Goal: Obtain resource: Download file/media

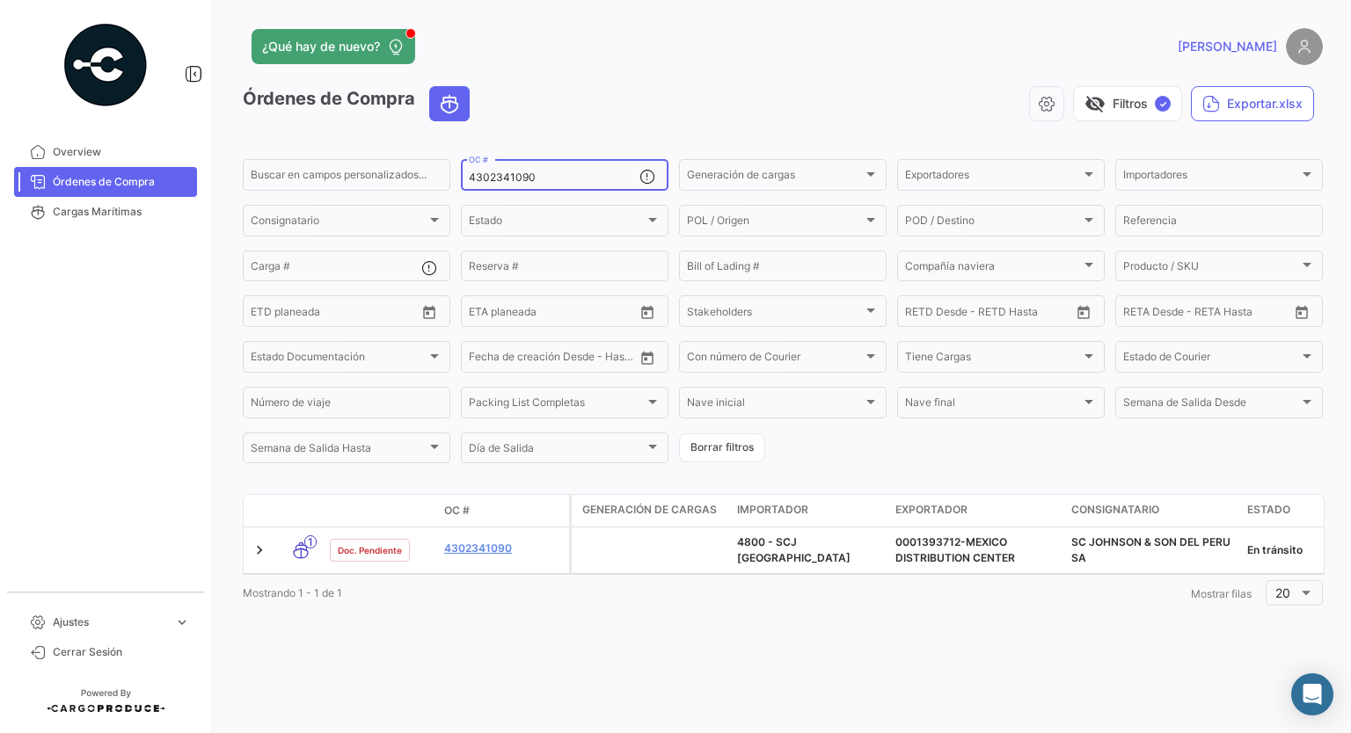
click at [520, 179] on input "4302341090" at bounding box center [554, 177] width 171 height 12
click at [518, 179] on input "4302341090" at bounding box center [554, 177] width 171 height 12
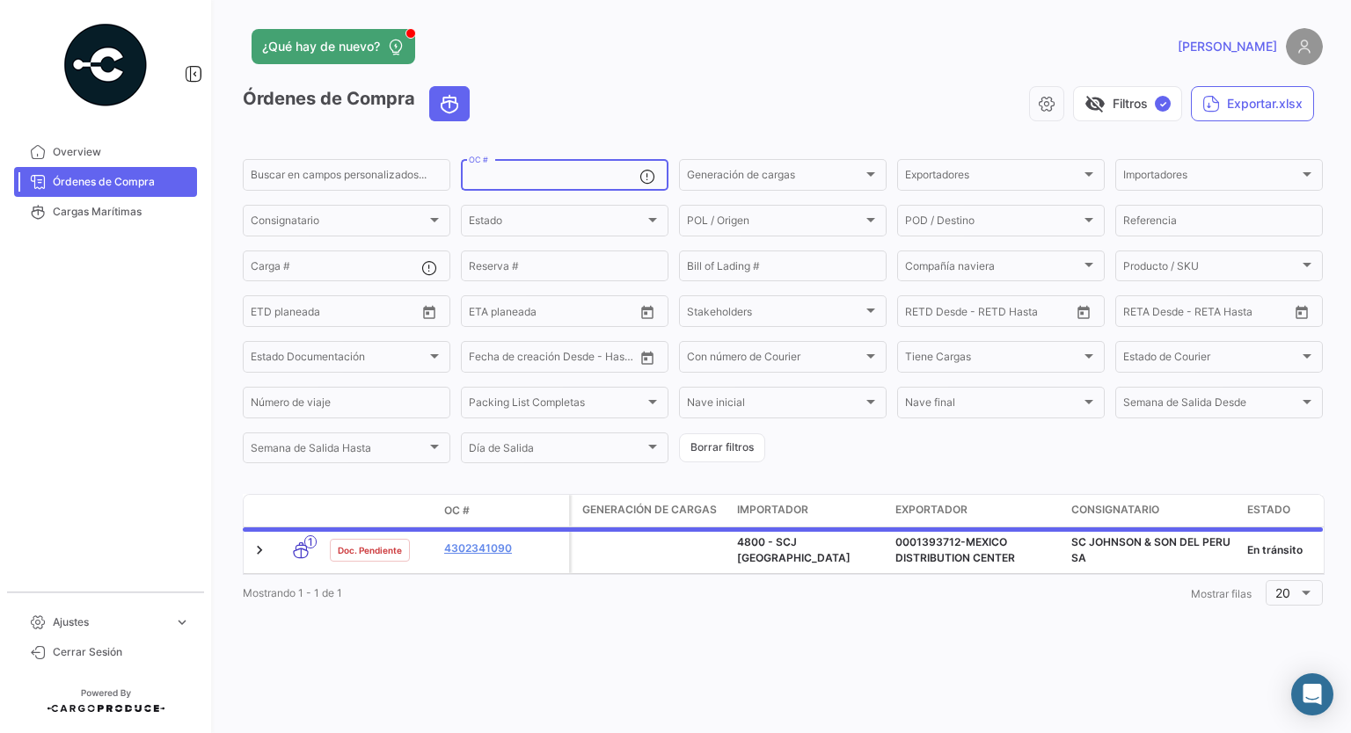
paste input "4302344054"
type input "4302344054"
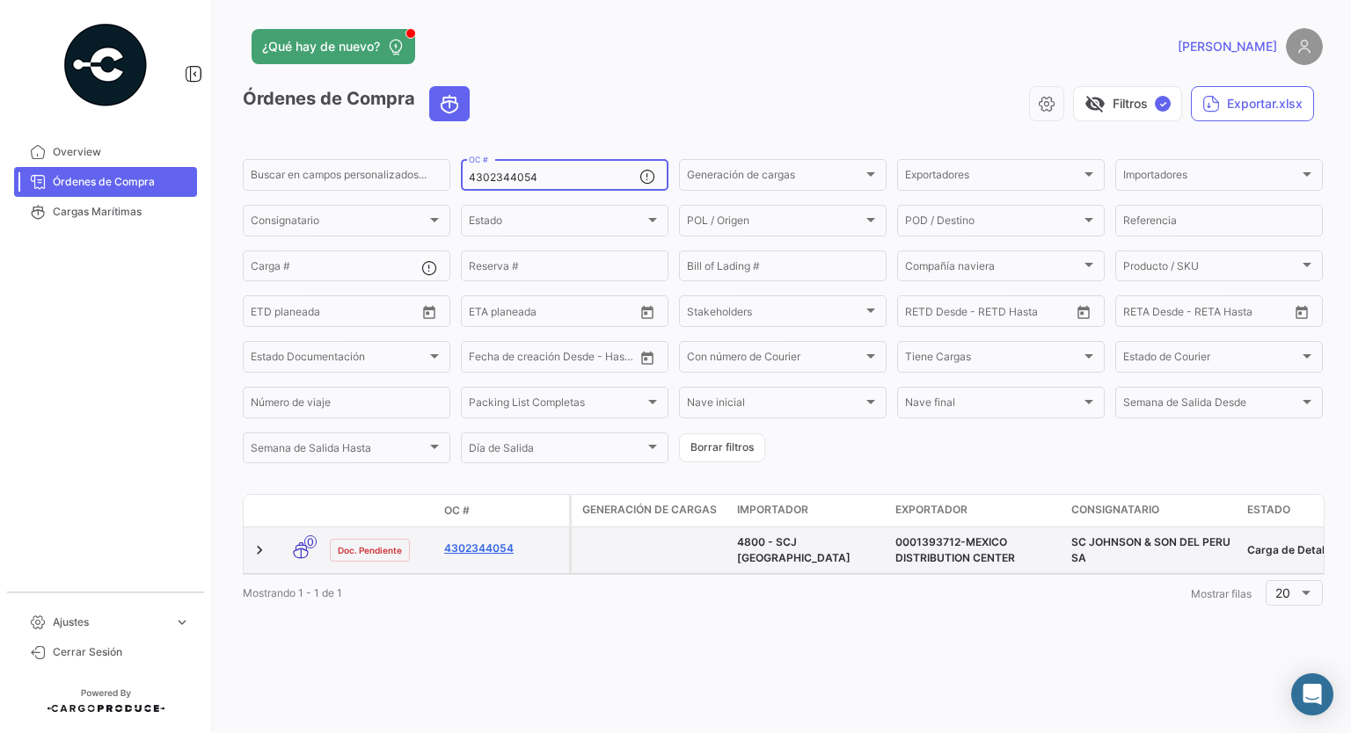
click at [486, 550] on link "4302344054" at bounding box center [503, 549] width 118 height 16
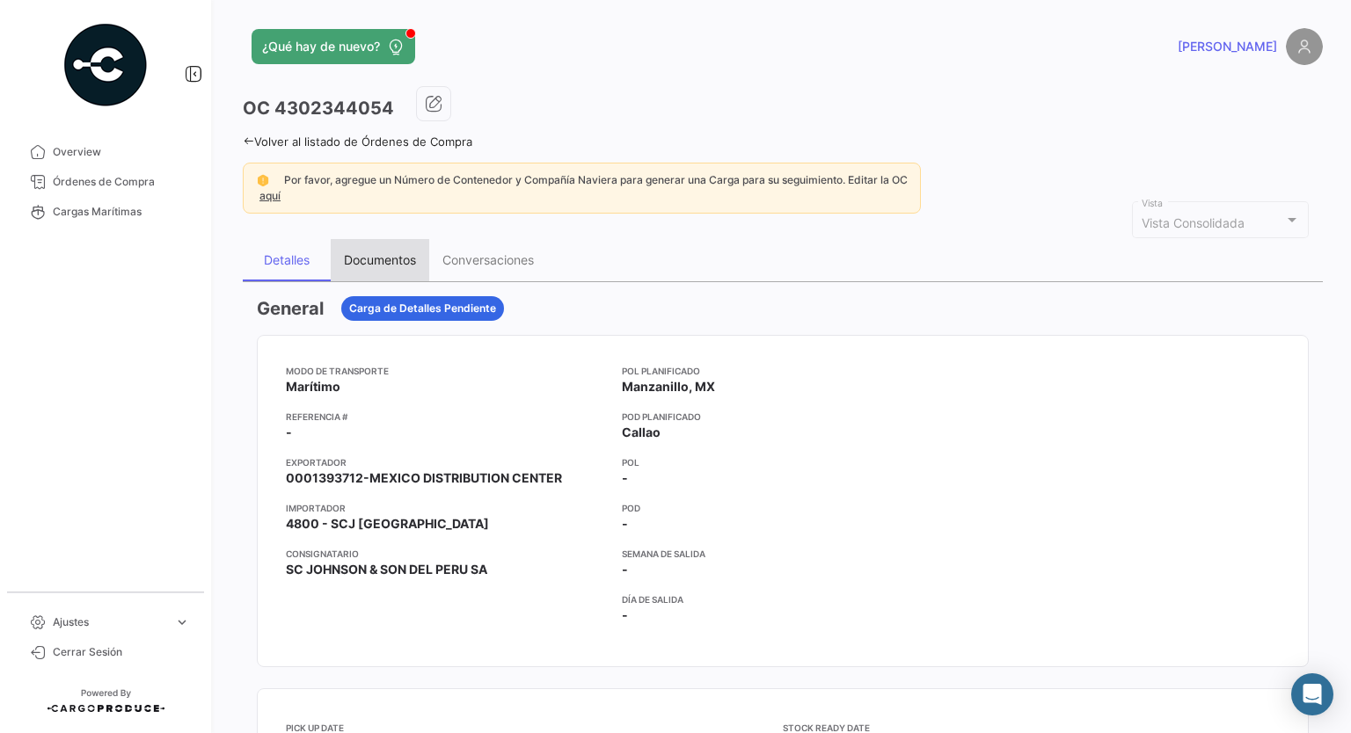
click at [380, 264] on div "Documentos" at bounding box center [380, 259] width 72 height 15
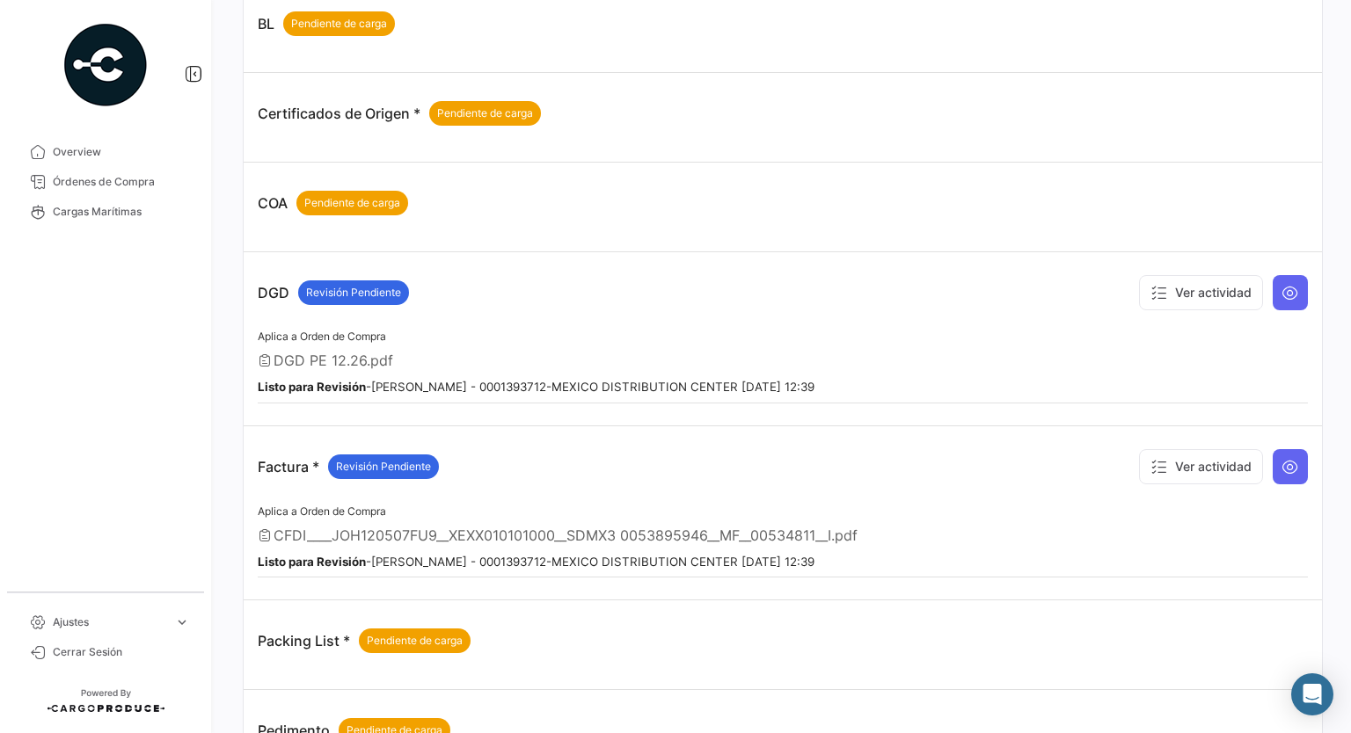
scroll to position [616, 0]
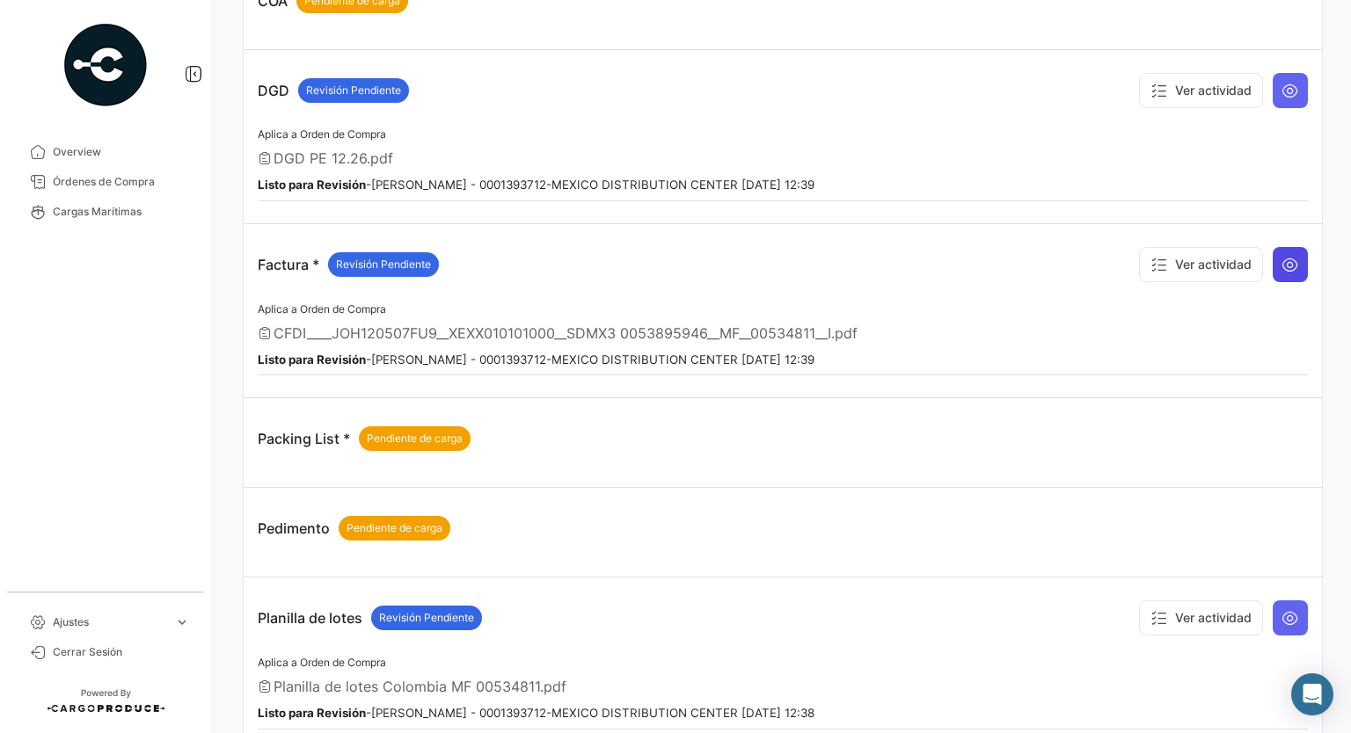
click at [1287, 258] on icon at bounding box center [1290, 265] width 18 height 18
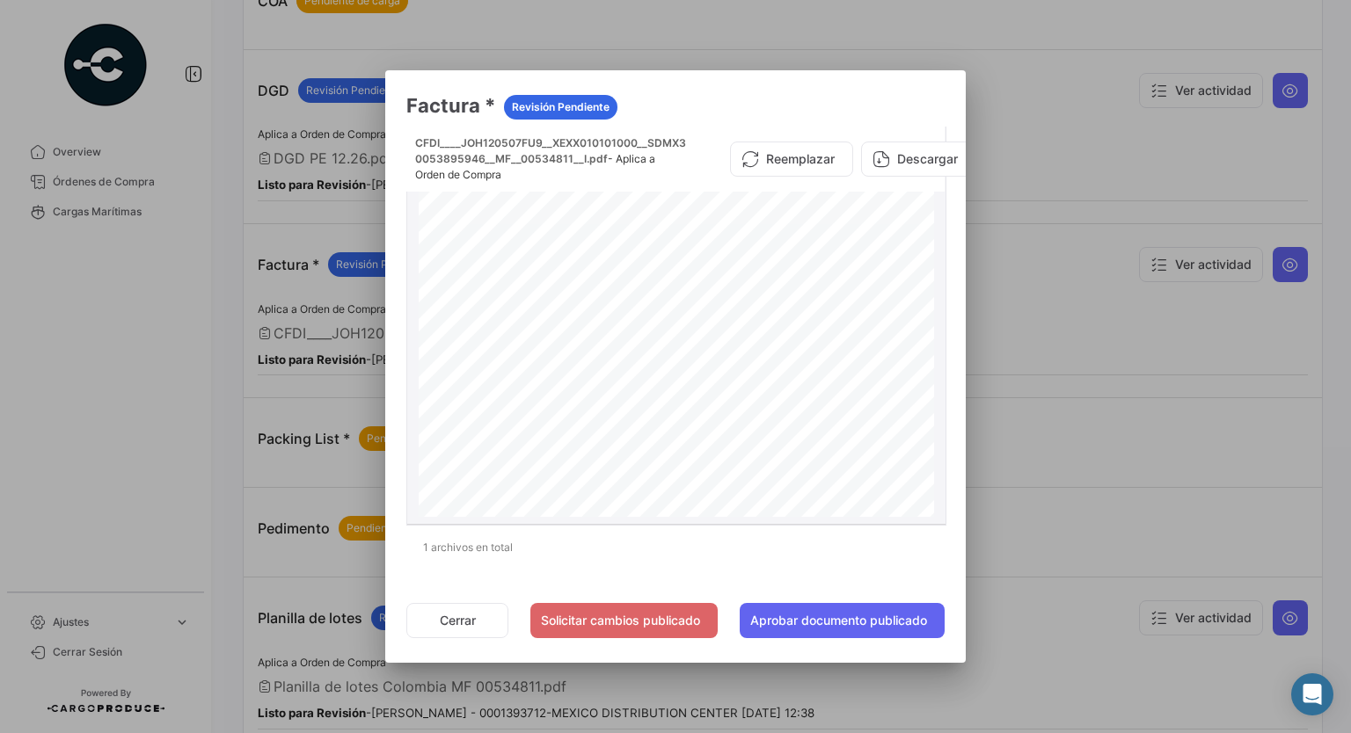
click at [915, 156] on button "Descargar" at bounding box center [918, 159] width 115 height 35
click at [453, 638] on button "Cerrar" at bounding box center [457, 620] width 102 height 35
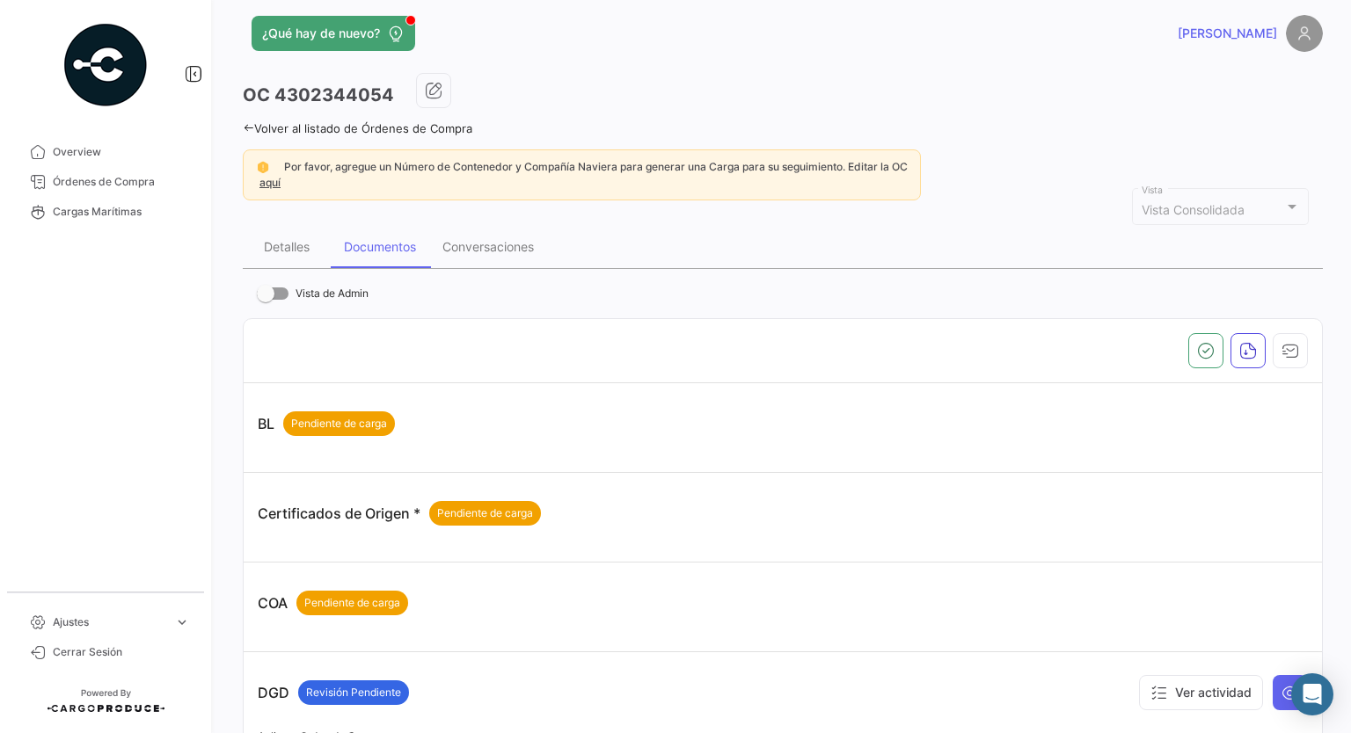
scroll to position [101, 0]
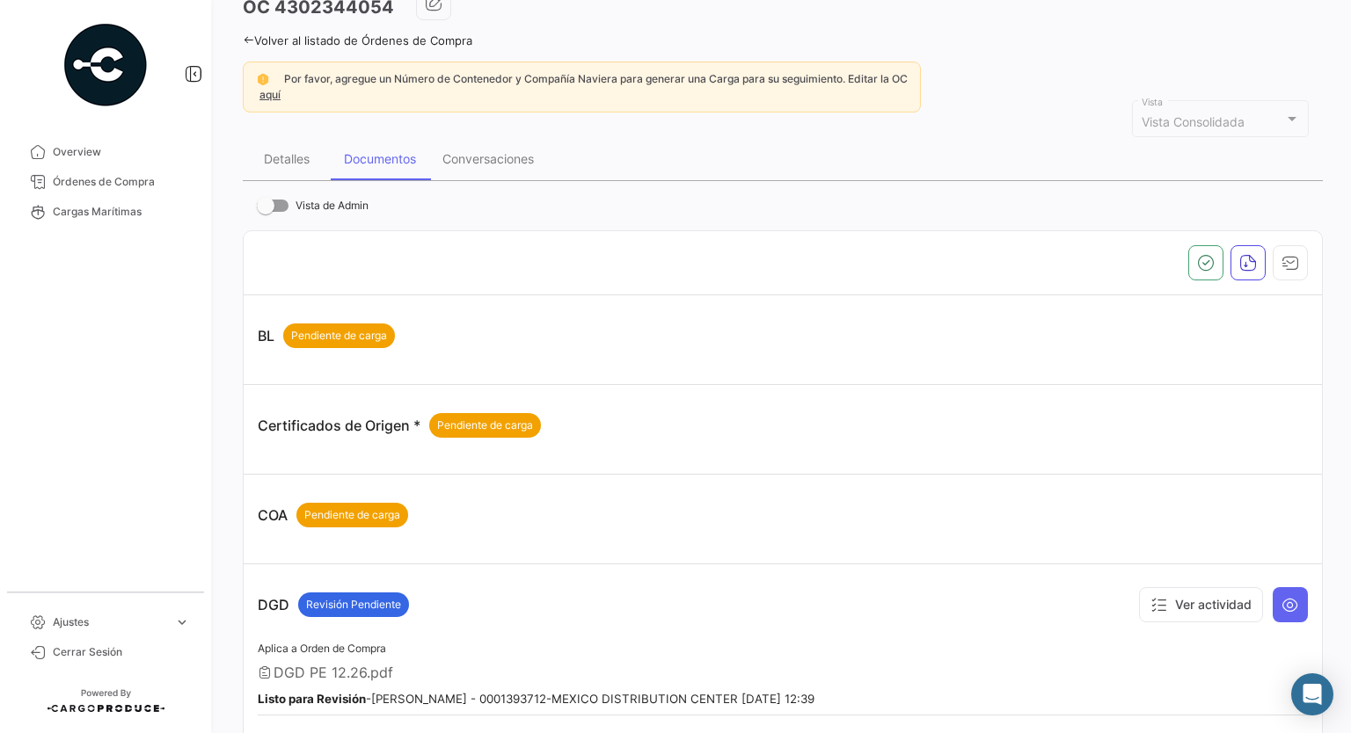
click at [1340, 337] on div "¿Qué hay de nuevo? [PERSON_NAME] OC 4302344054 Volver al listado de Órdenes de …" at bounding box center [783, 366] width 1136 height 733
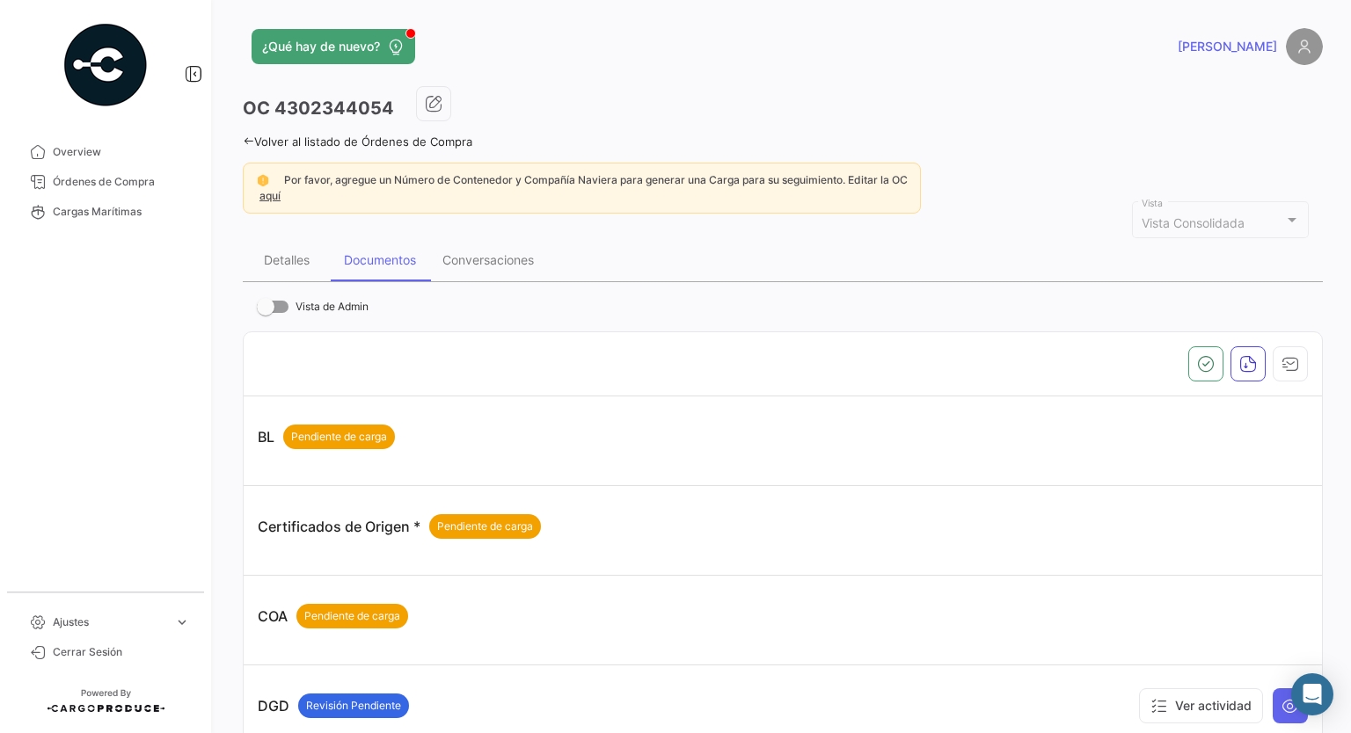
scroll to position [0, 0]
click at [282, 143] on link "Volver al listado de Órdenes de Compra" at bounding box center [358, 142] width 230 height 14
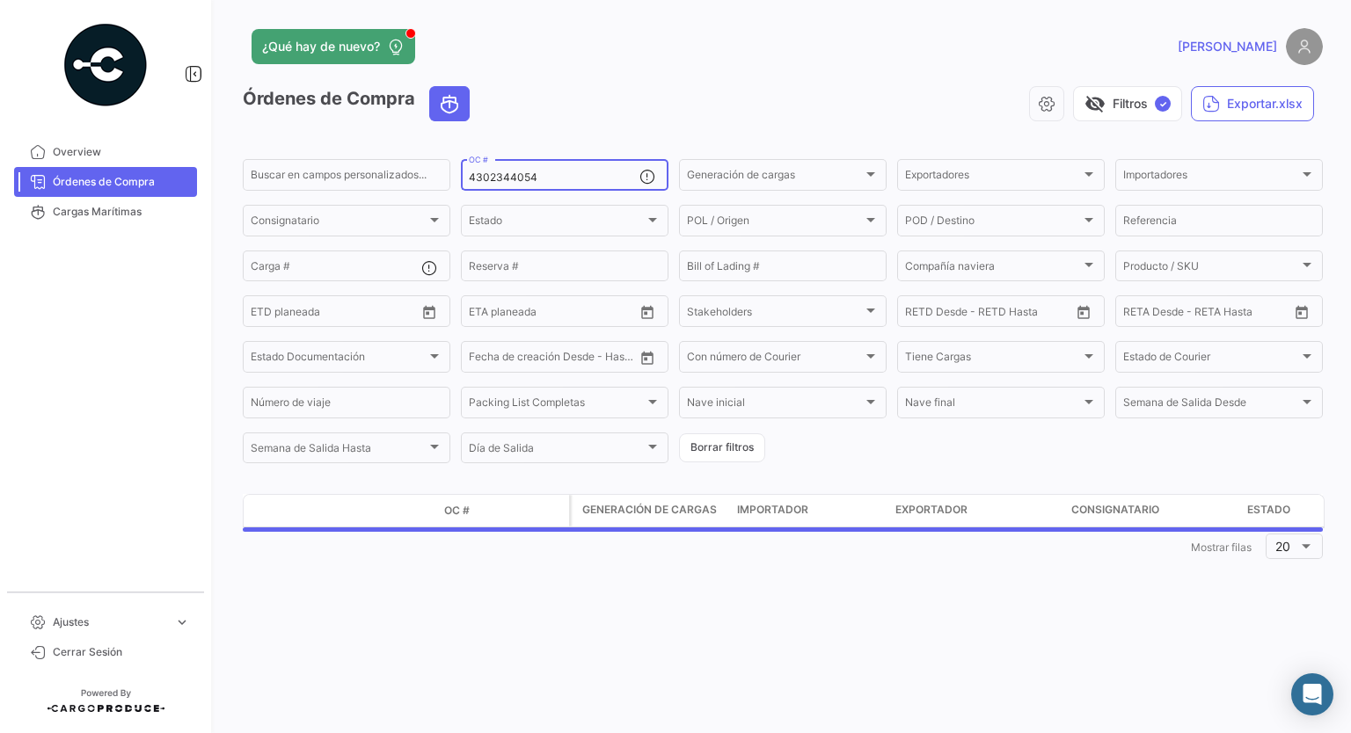
click at [521, 177] on input "4302344054" at bounding box center [554, 177] width 171 height 12
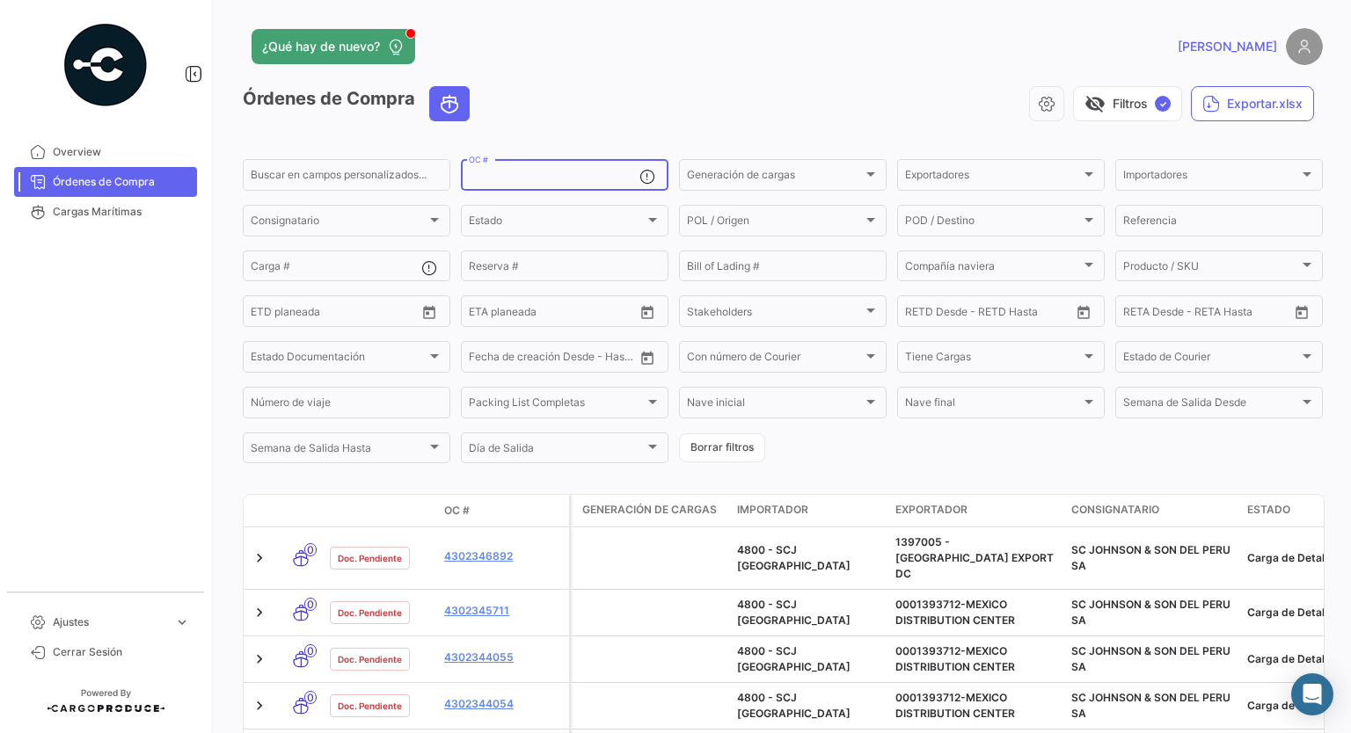
click at [102, 179] on span "Órdenes de Compra" at bounding box center [121, 182] width 137 height 16
click at [508, 168] on div "OC #" at bounding box center [554, 174] width 171 height 34
paste input "4302344055"
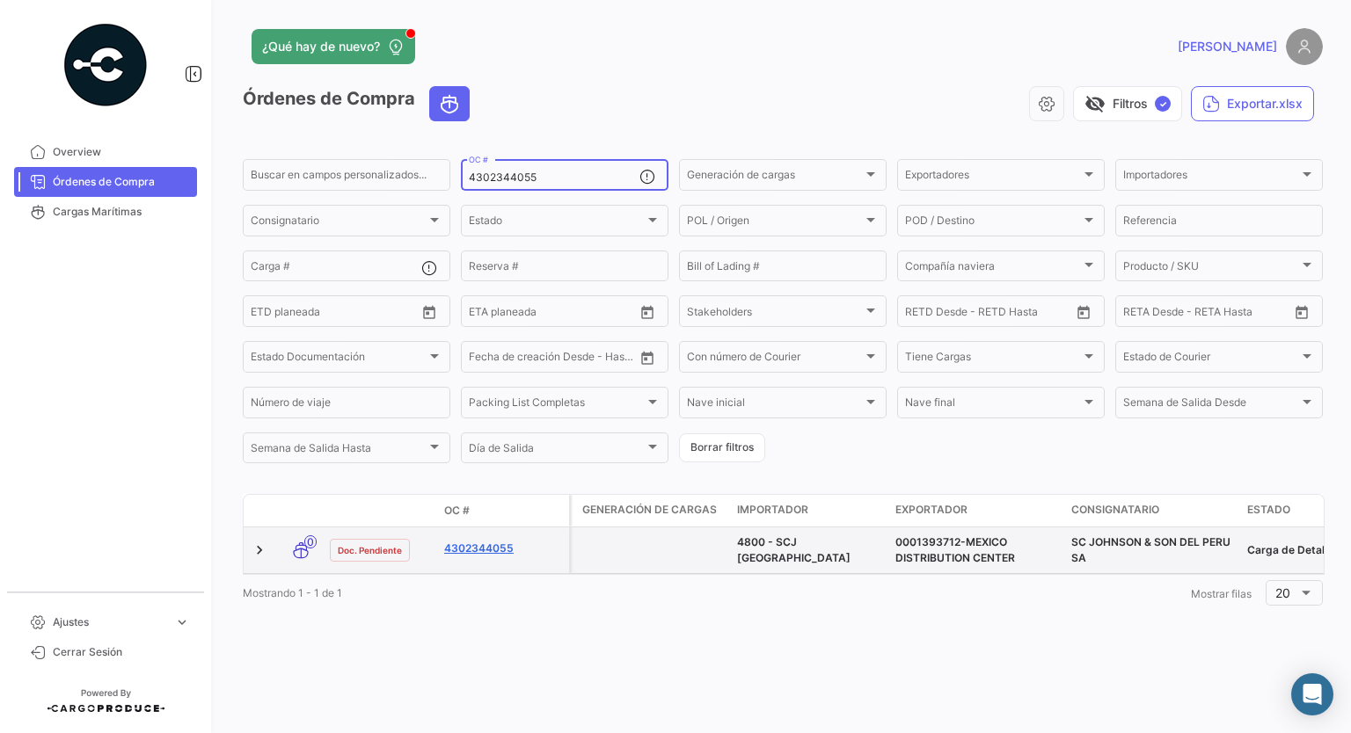
type input "4302344055"
click at [485, 550] on link "4302344055" at bounding box center [503, 549] width 118 height 16
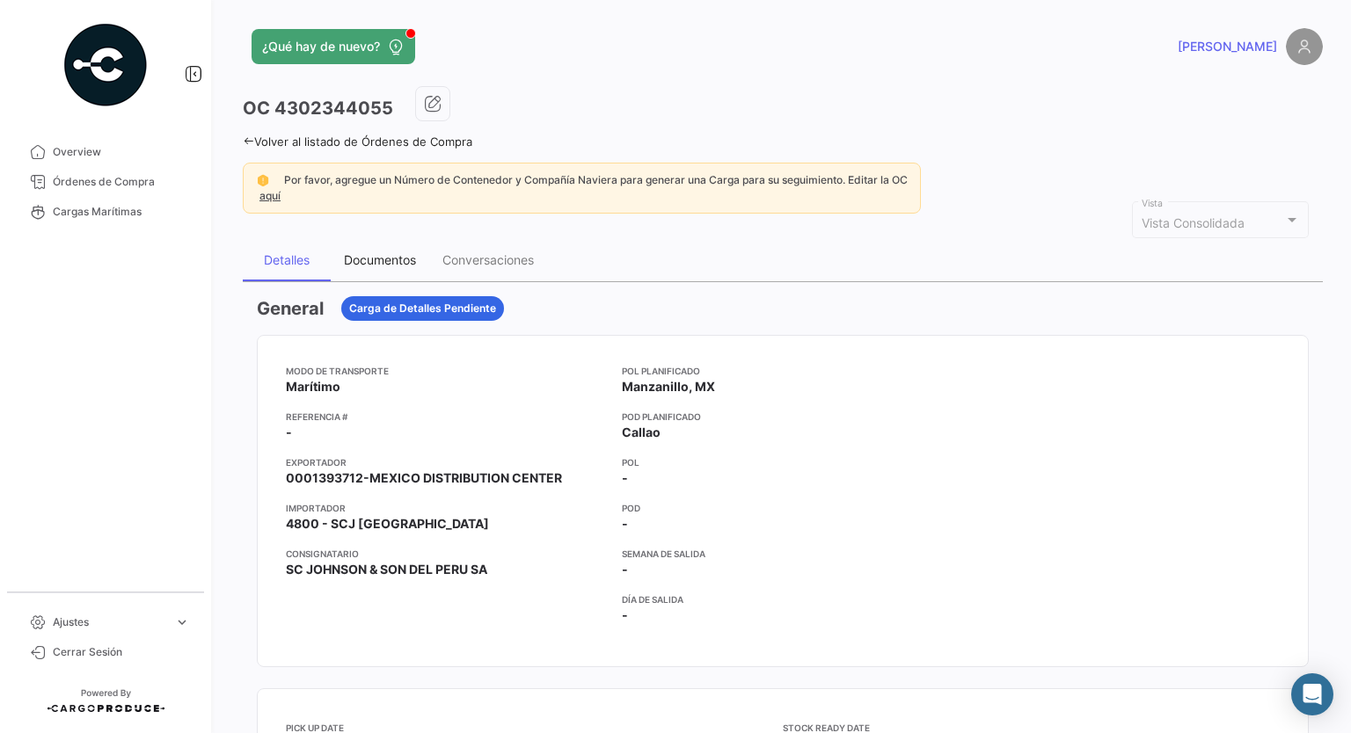
click at [393, 252] on div "Documentos" at bounding box center [380, 259] width 72 height 15
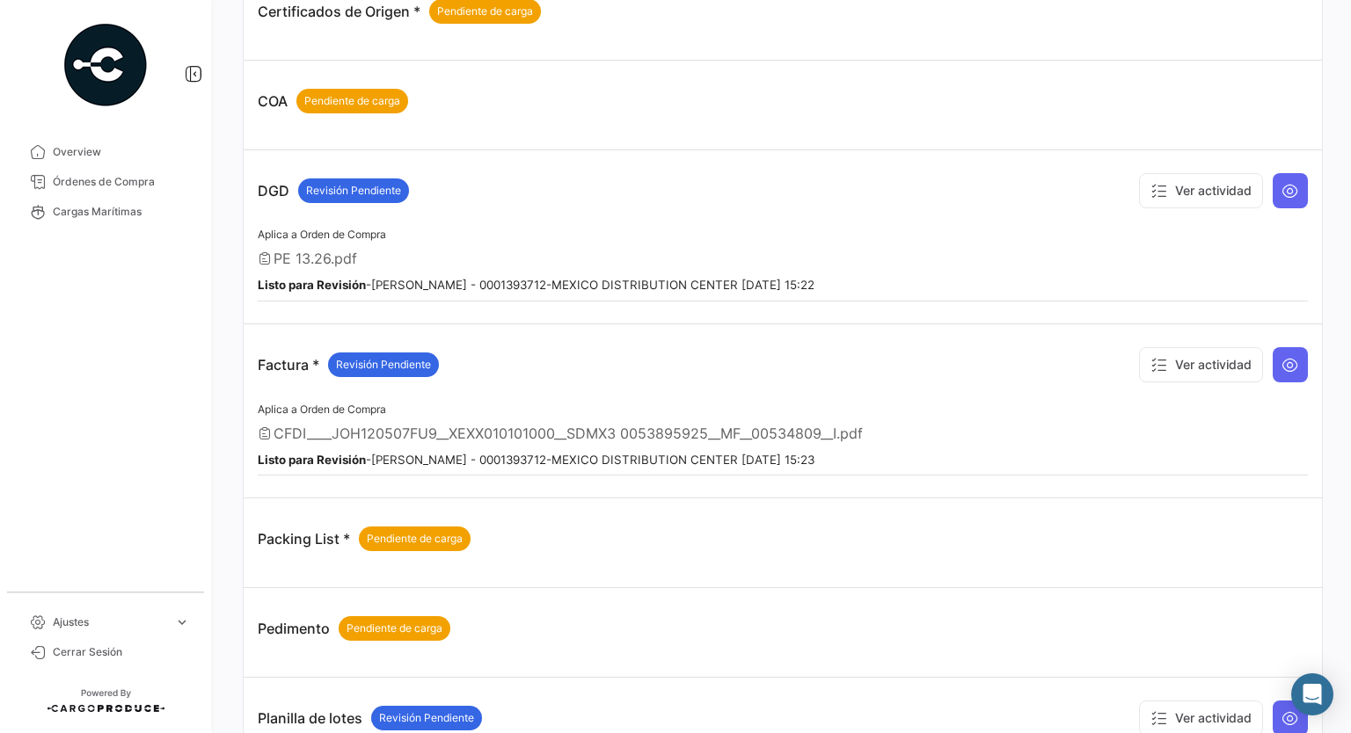
scroll to position [616, 0]
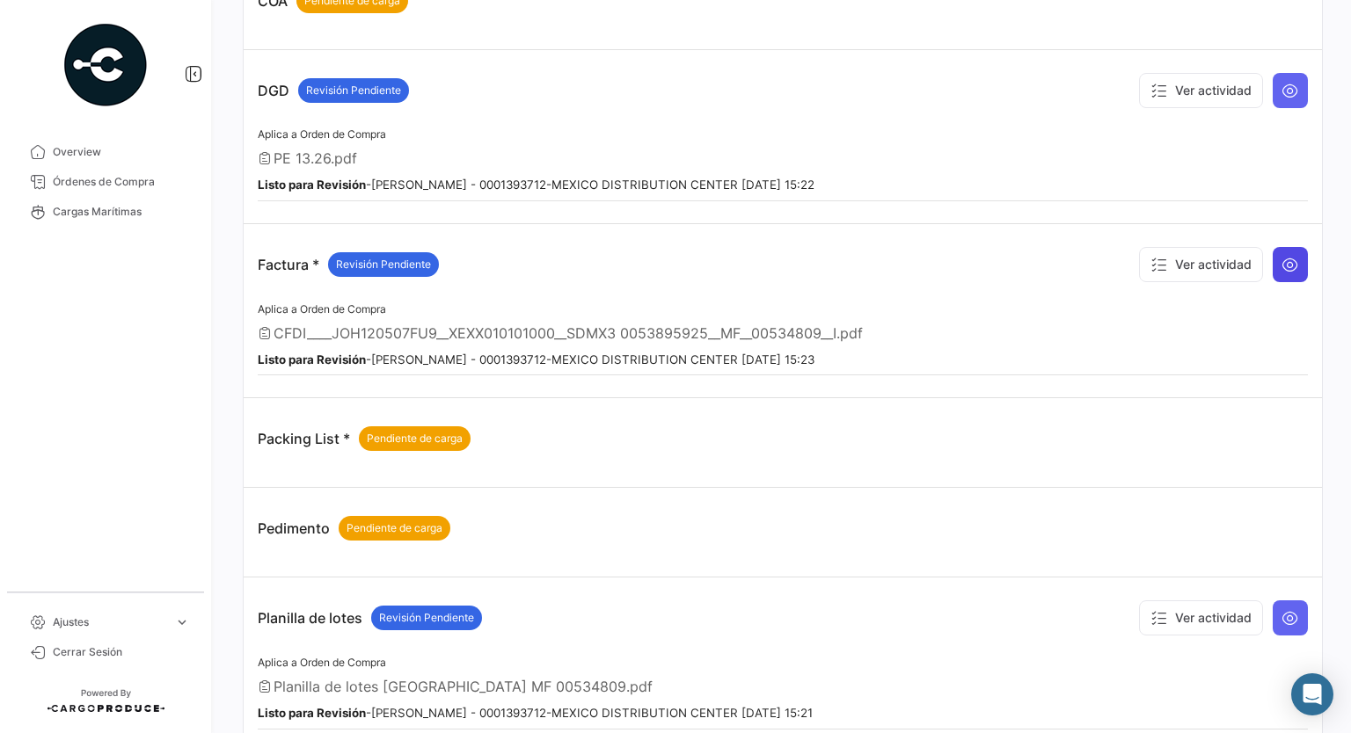
click at [1281, 266] on icon at bounding box center [1290, 265] width 18 height 18
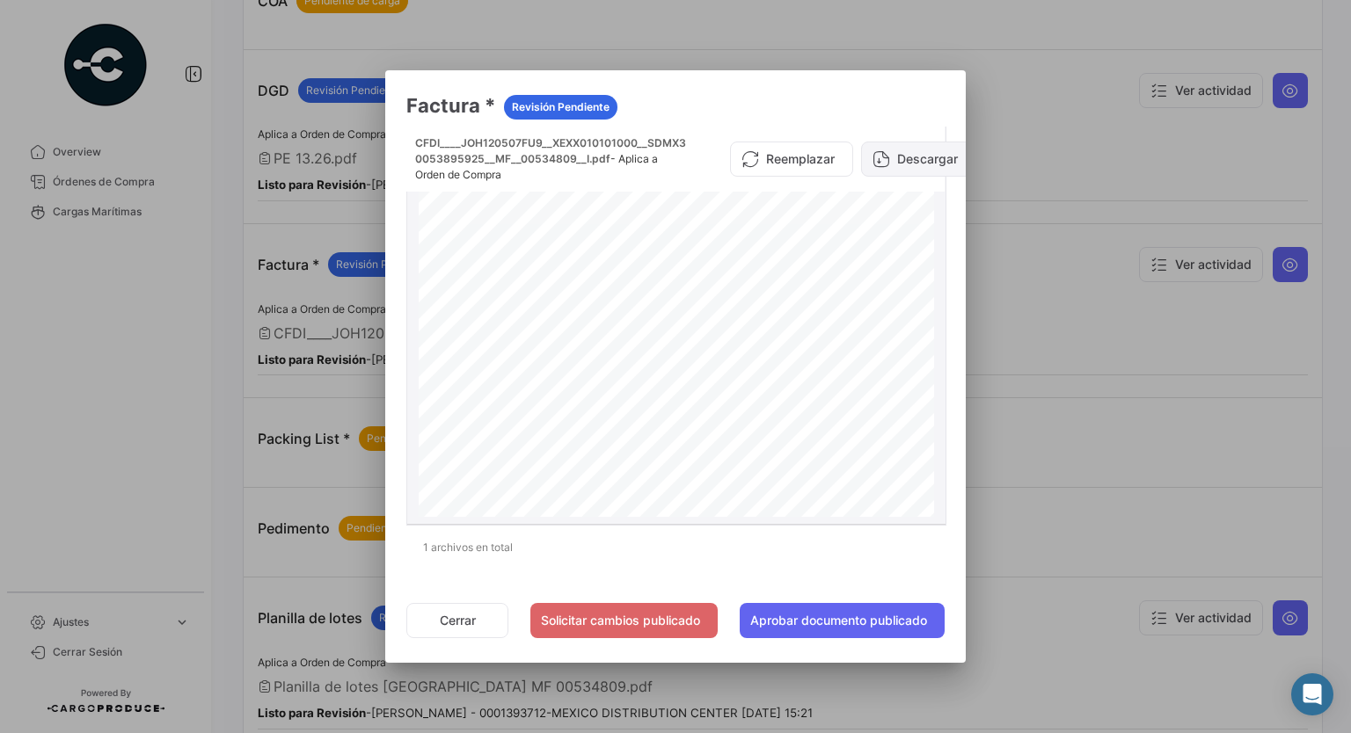
click at [919, 148] on button "Descargar" at bounding box center [918, 159] width 115 height 35
click at [442, 628] on button "Cerrar" at bounding box center [457, 620] width 102 height 35
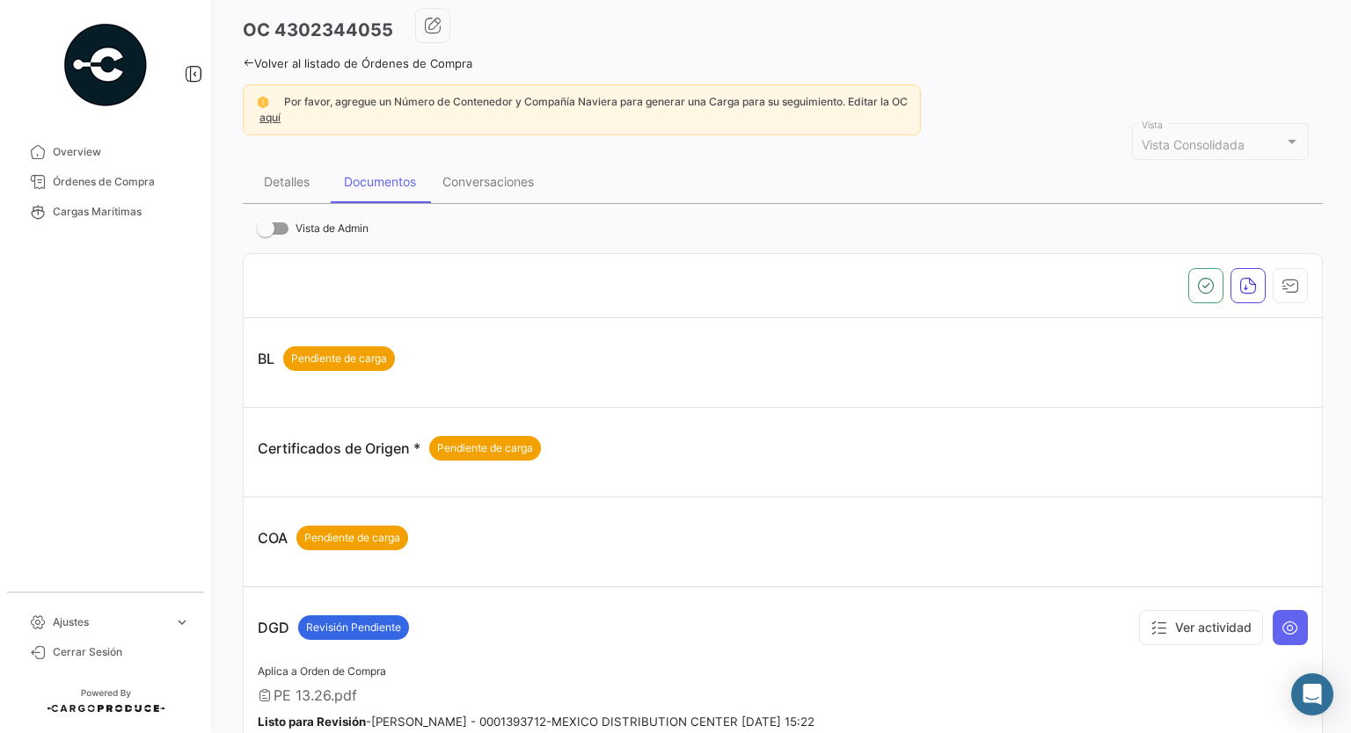
scroll to position [82, 0]
